Goal: Information Seeking & Learning: Check status

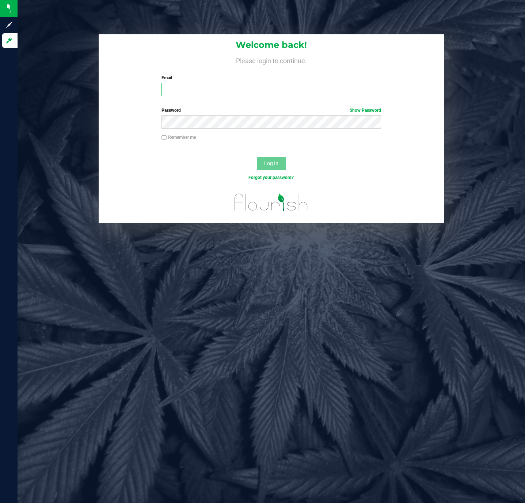
click at [251, 93] on input "Email" at bounding box center [270, 89] width 219 height 13
type input "[EMAIL_ADDRESS][DOMAIN_NAME]"
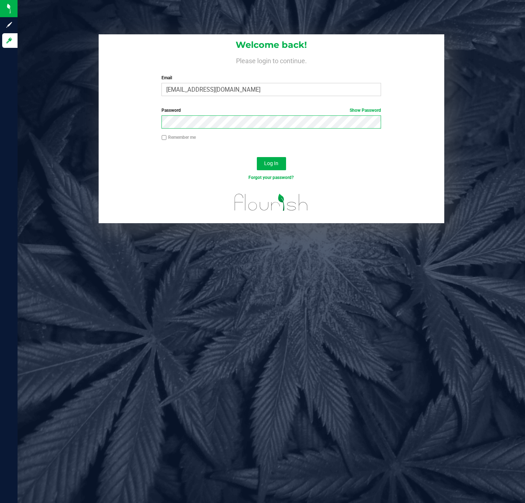
click at [257, 157] on button "Log In" at bounding box center [271, 163] width 29 height 13
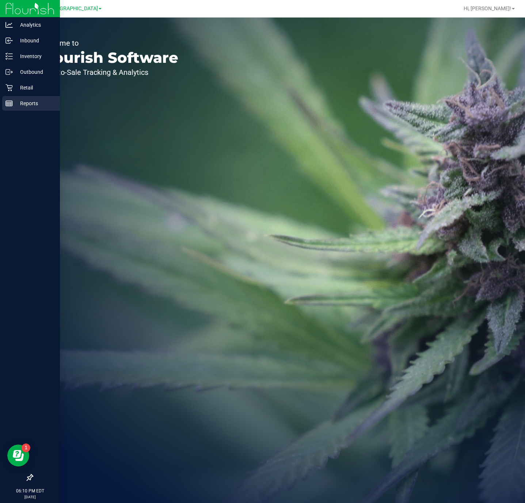
click at [9, 108] on div "Reports" at bounding box center [31, 103] width 58 height 15
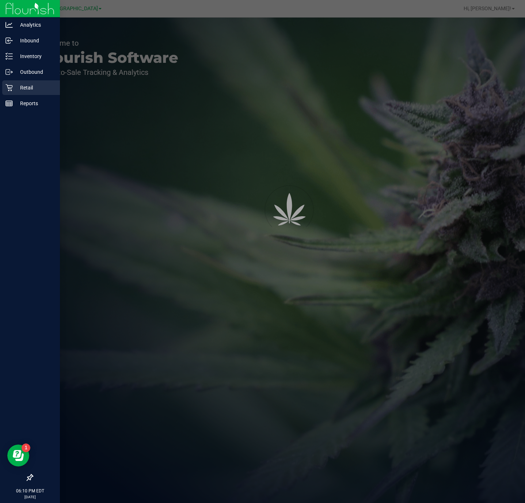
click at [9, 84] on div "Retail" at bounding box center [31, 87] width 58 height 15
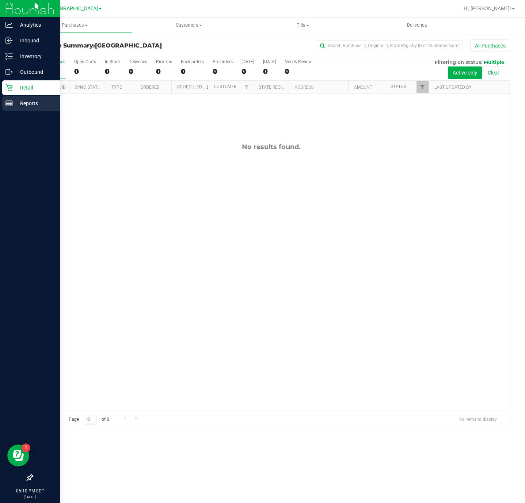
click at [10, 103] on icon at bounding box center [8, 103] width 7 height 7
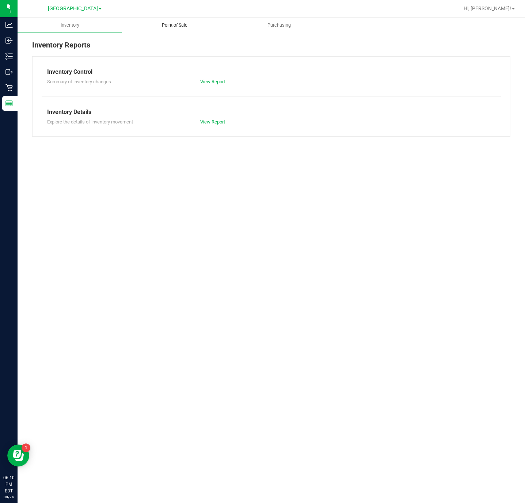
click at [177, 30] on uib-tab-heading "Point of Sale" at bounding box center [174, 25] width 104 height 15
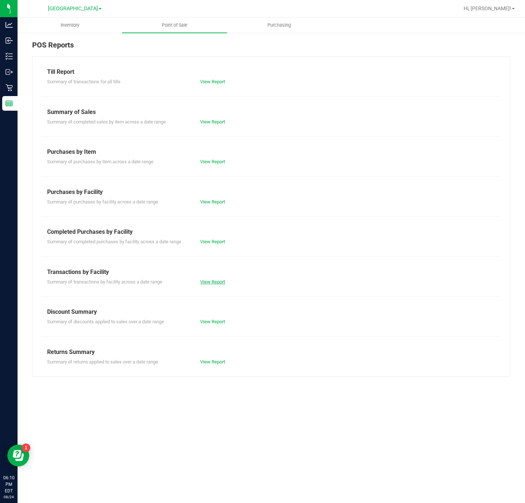
click at [215, 281] on link "View Report" at bounding box center [212, 281] width 25 height 5
